Goal: Task Accomplishment & Management: Use online tool/utility

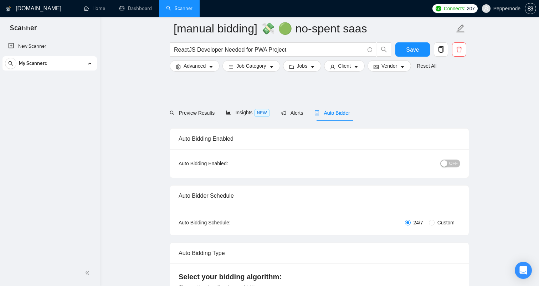
scroll to position [804, 0]
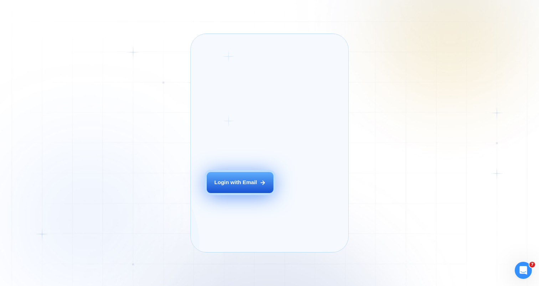
click at [243, 186] on div "Login with Email" at bounding box center [235, 182] width 43 height 7
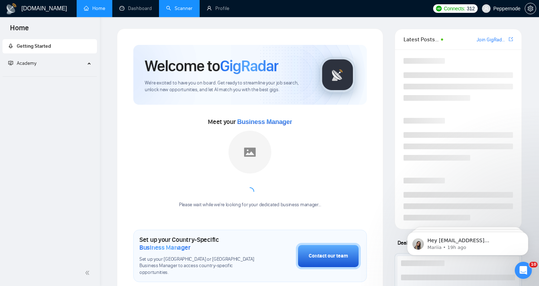
click at [192, 11] on link "Scanner" at bounding box center [179, 8] width 26 height 6
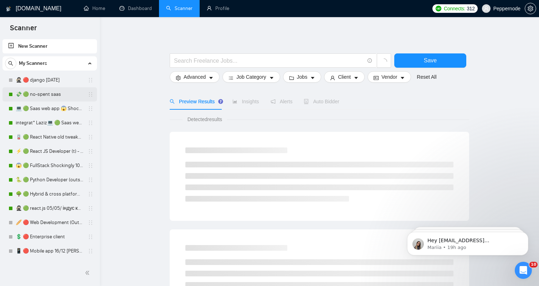
click at [51, 93] on link "💸 🟢 no-spent saas" at bounding box center [50, 94] width 68 height 14
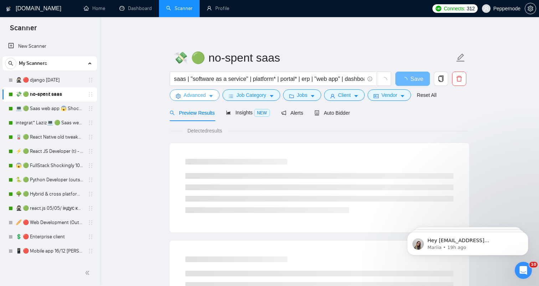
click at [195, 94] on span "Advanced" at bounding box center [195, 95] width 22 height 8
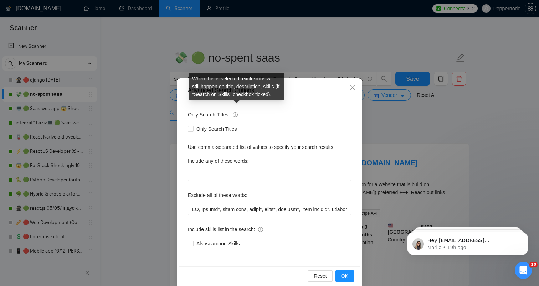
click at [162, 95] on div "Advanced Search Options Only Search Titles: Only Search Titles Use comma-separa…" at bounding box center [269, 143] width 539 height 286
